Goal: Find specific page/section

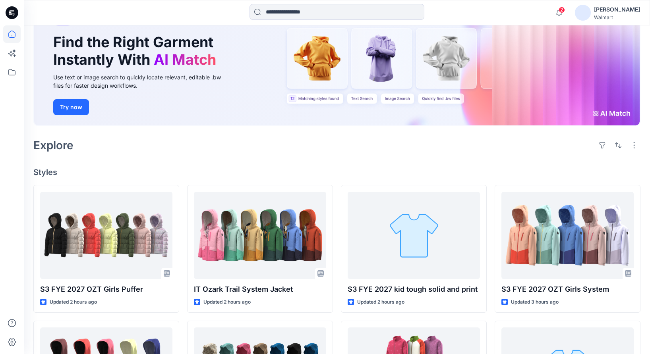
scroll to position [162, 0]
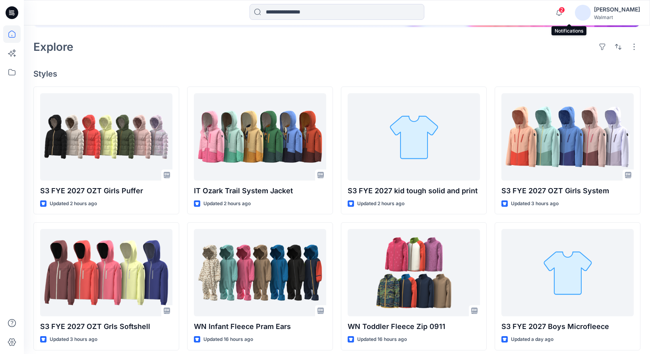
click at [565, 10] on span "2" at bounding box center [561, 10] width 6 height 6
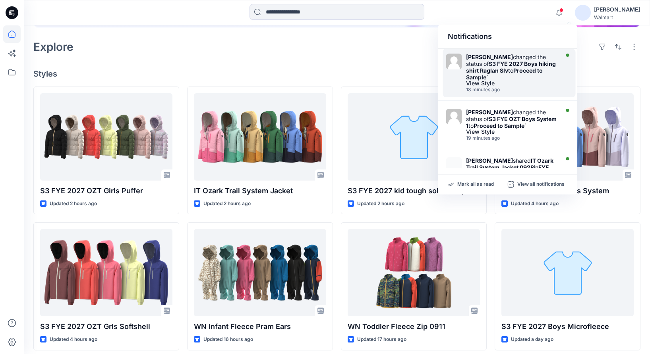
click at [530, 81] on div "View Style" at bounding box center [511, 84] width 91 height 6
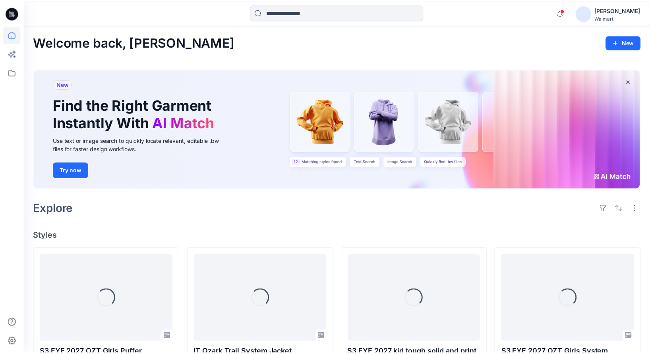
scroll to position [162, 0]
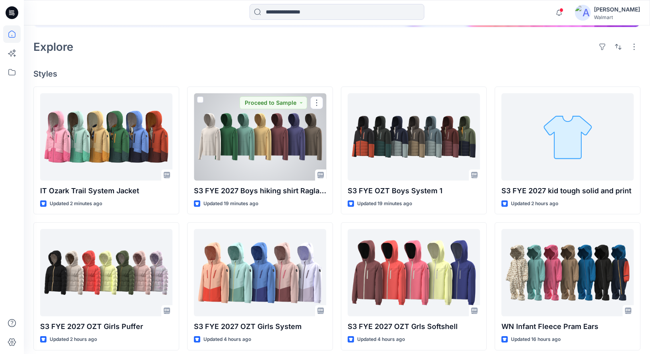
click at [277, 145] on div at bounding box center [260, 136] width 132 height 87
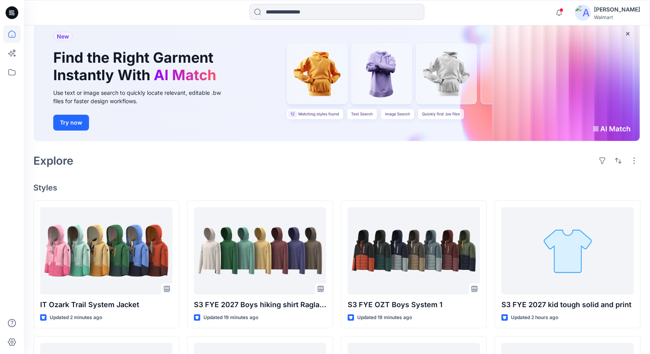
scroll to position [43, 0]
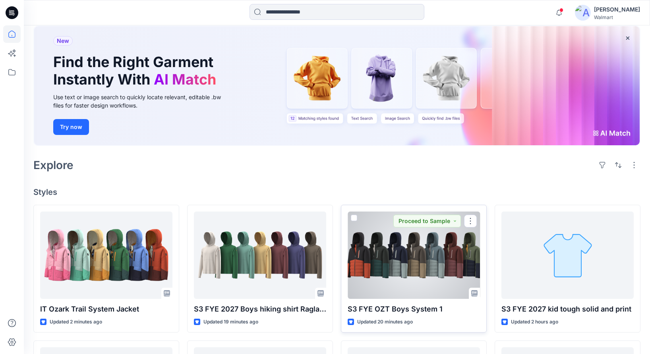
click at [403, 261] on div at bounding box center [413, 255] width 132 height 87
